Goal: Information Seeking & Learning: Learn about a topic

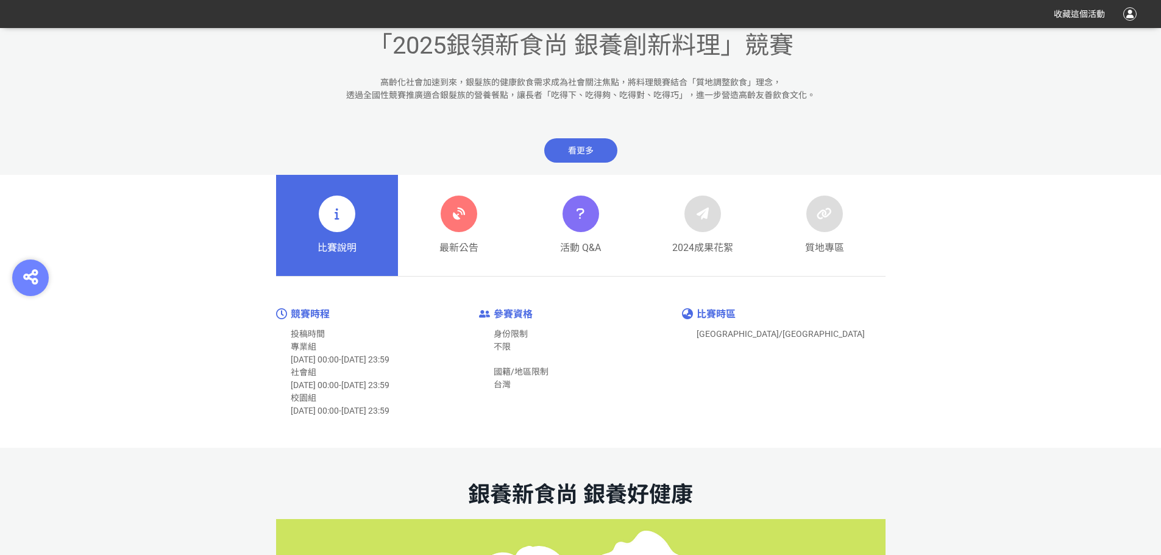
scroll to position [549, 0]
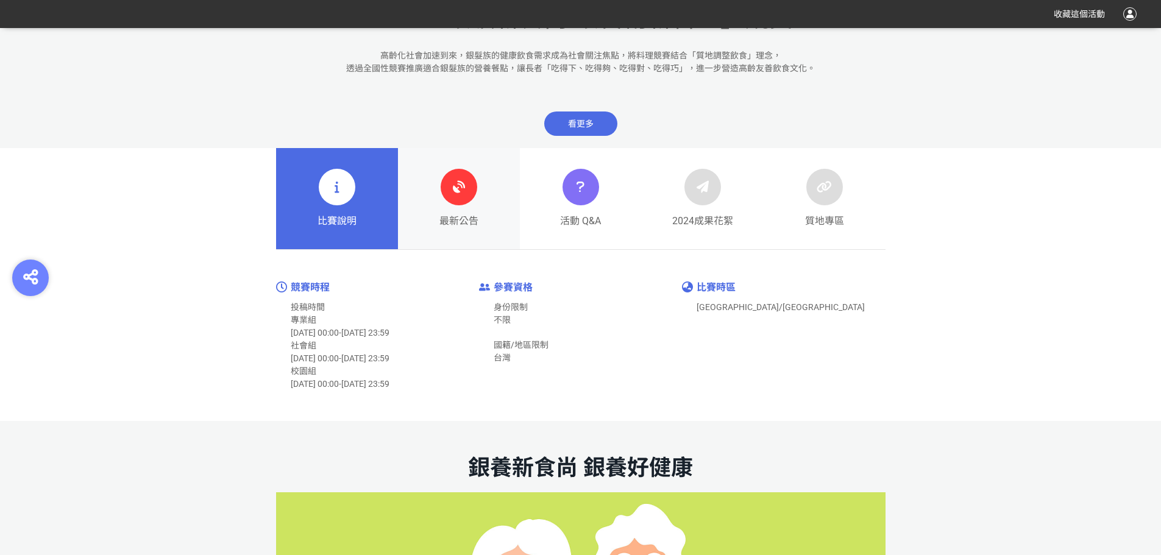
click at [465, 188] on icon at bounding box center [459, 187] width 22 height 22
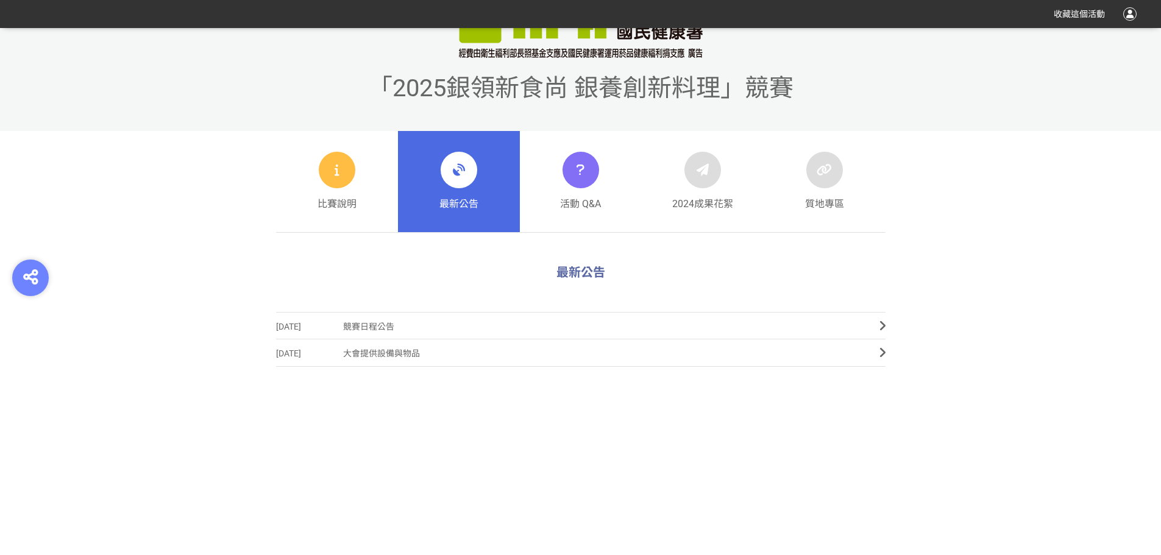
scroll to position [488, 0]
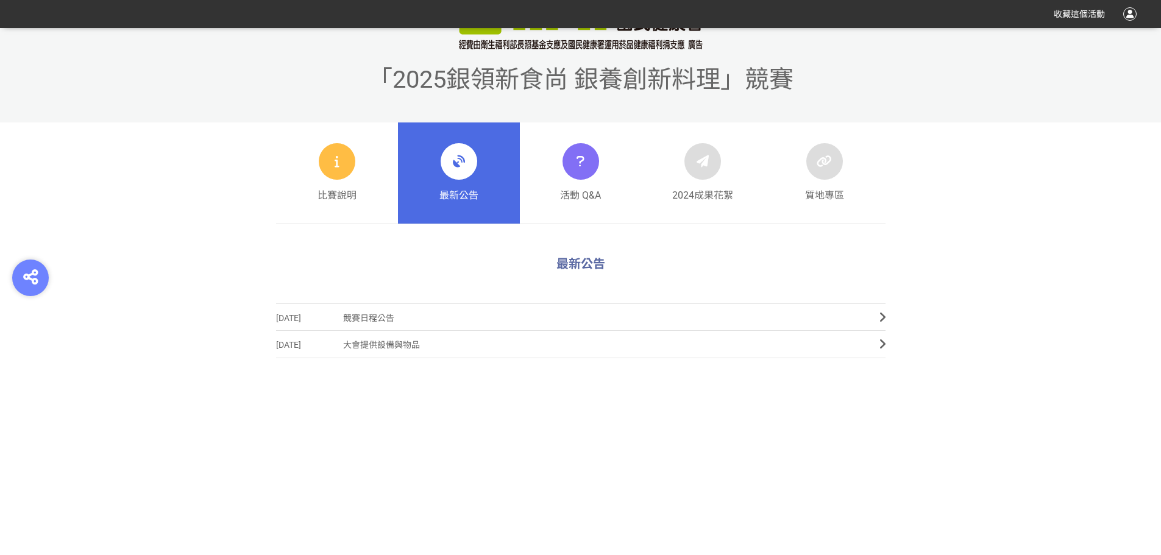
click at [369, 314] on span "競賽日程公告" at bounding box center [602, 318] width 518 height 27
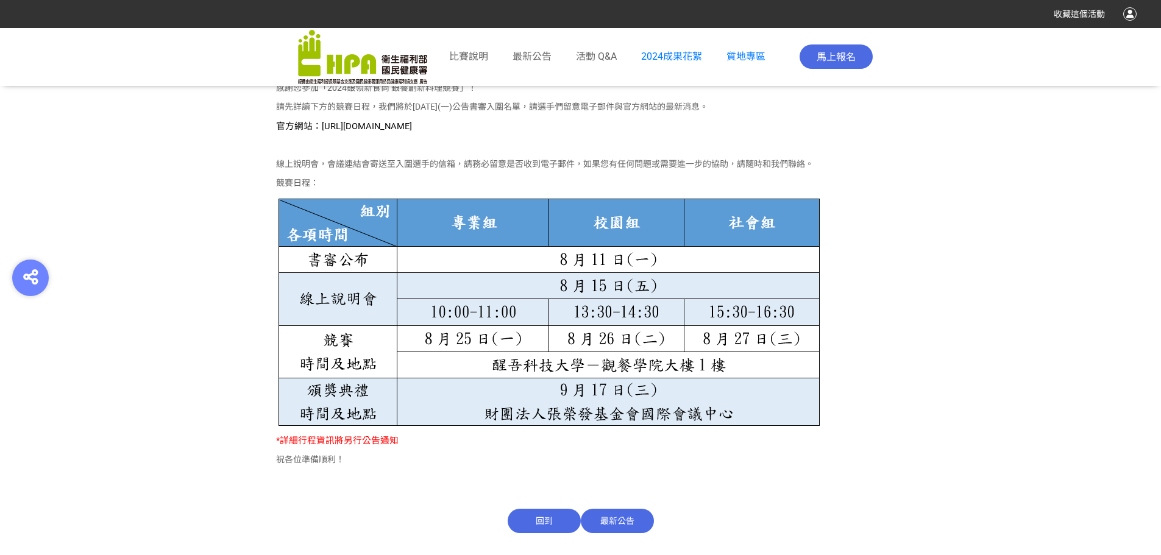
scroll to position [732, 0]
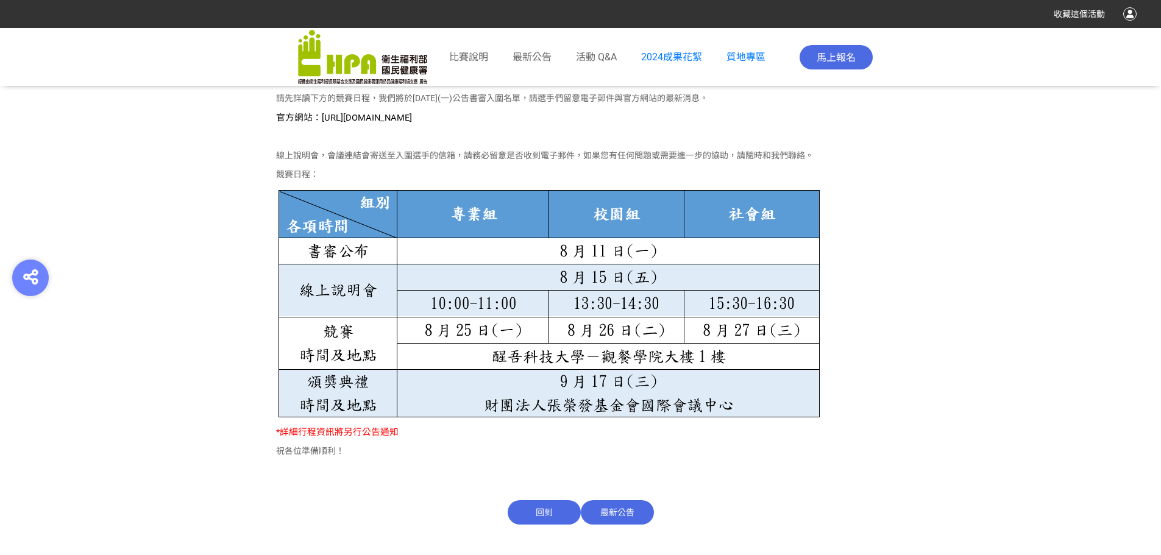
click at [412, 117] on span "官方網站：[URL][DOMAIN_NAME]" at bounding box center [344, 117] width 136 height 11
drag, startPoint x: 555, startPoint y: 116, endPoint x: 319, endPoint y: 110, distance: 236.6
click at [319, 110] on div "各位參賽者您好： 感謝您參加「2024銀領新食尚 銀養創新料理競賽」！ 請先詳讀下方的競賽日程，我們將於[DATE](一)公告書審入圍名單，請選手們留意電子郵…" at bounding box center [581, 259] width 610 height 410
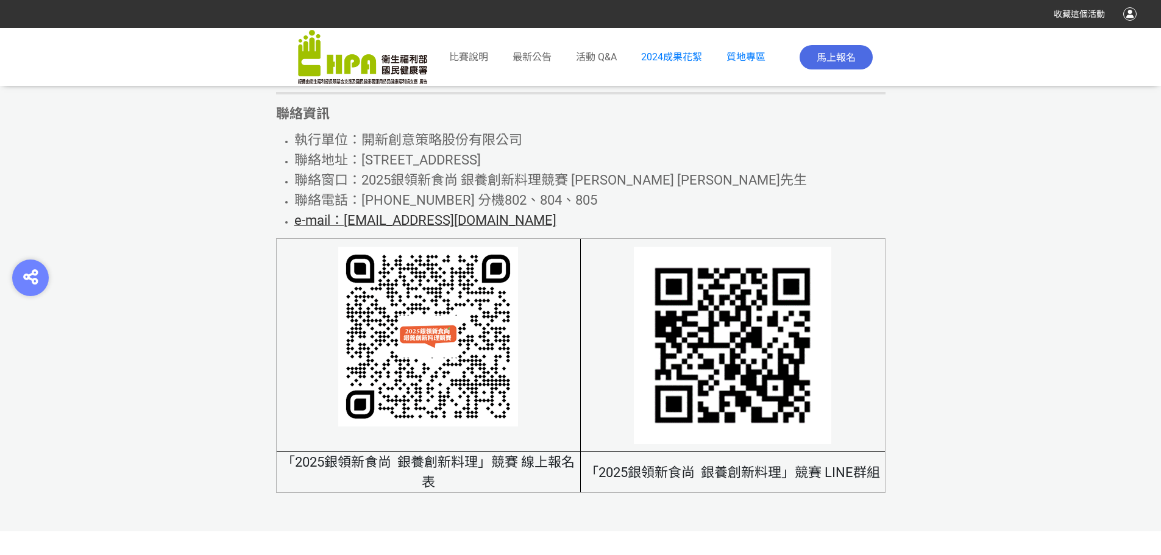
scroll to position [7560, 0]
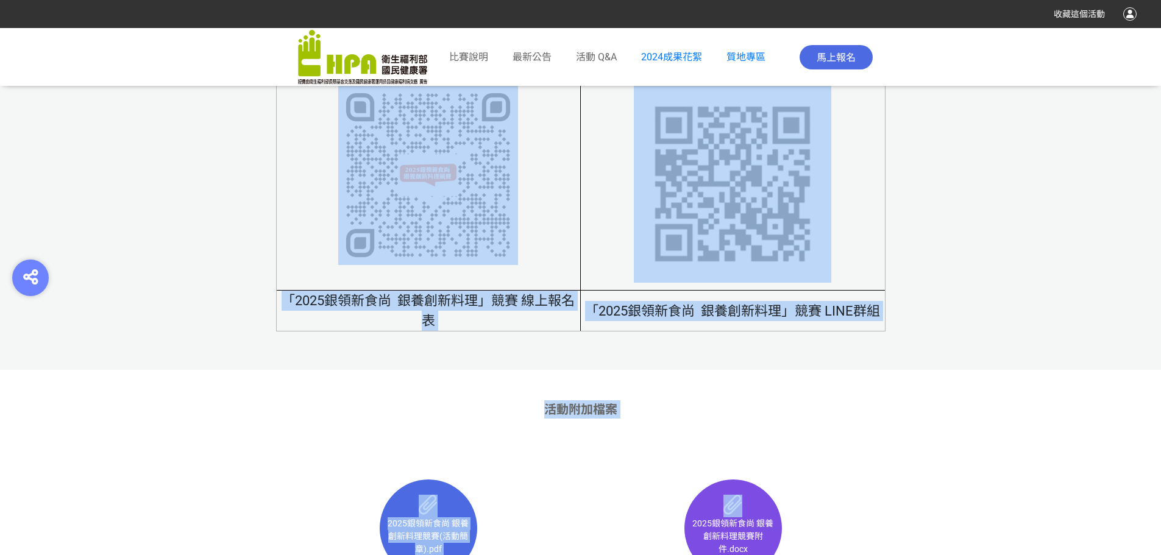
drag, startPoint x: 1161, startPoint y: 493, endPoint x: 1170, endPoint y: 318, distance: 175.8
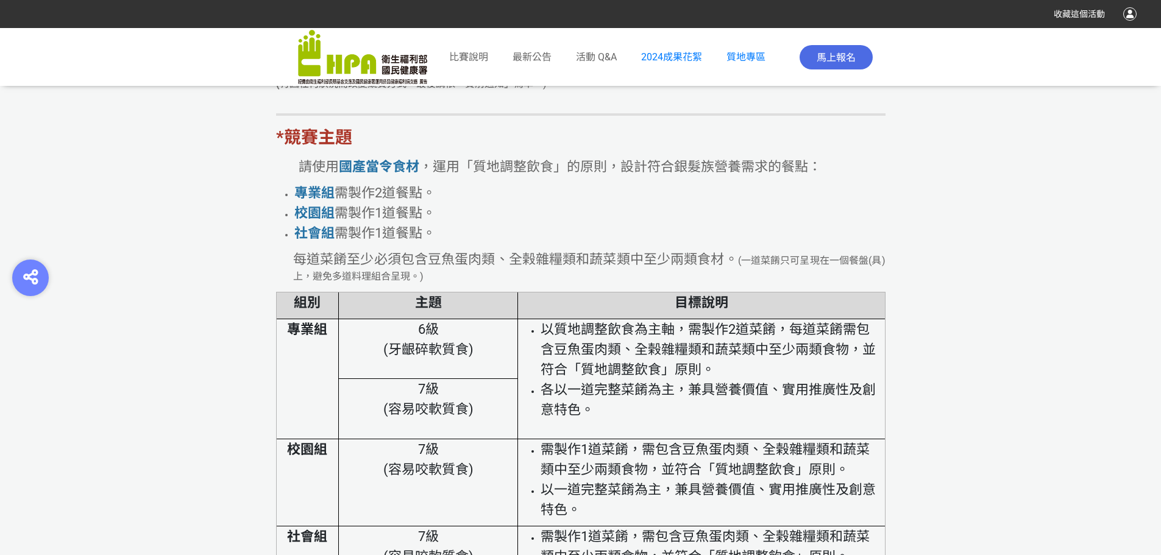
scroll to position [3305, 0]
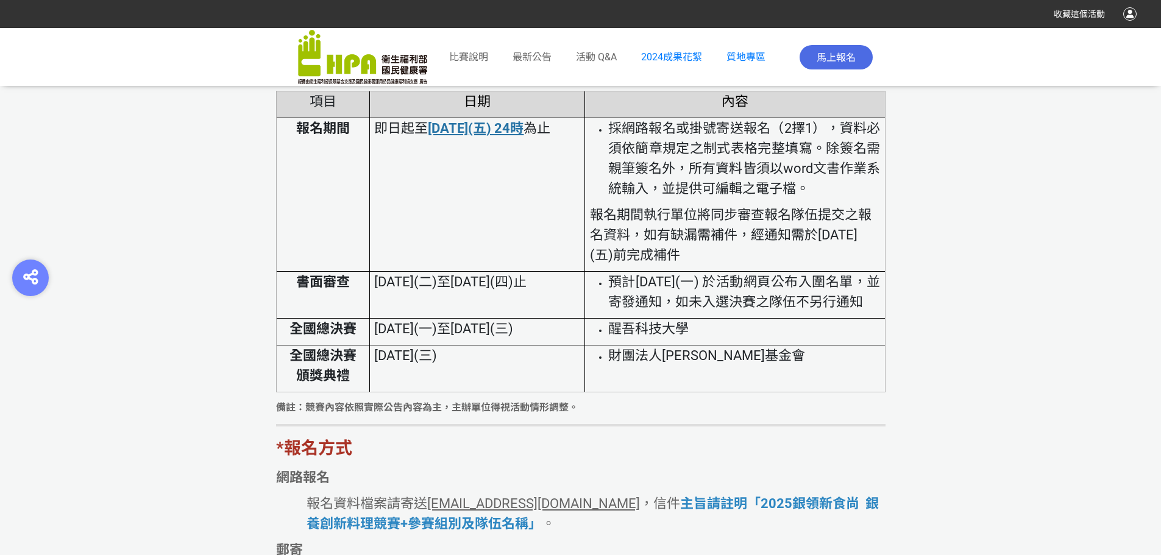
scroll to position [2500, 0]
